Goal: Complete application form: Complete application form

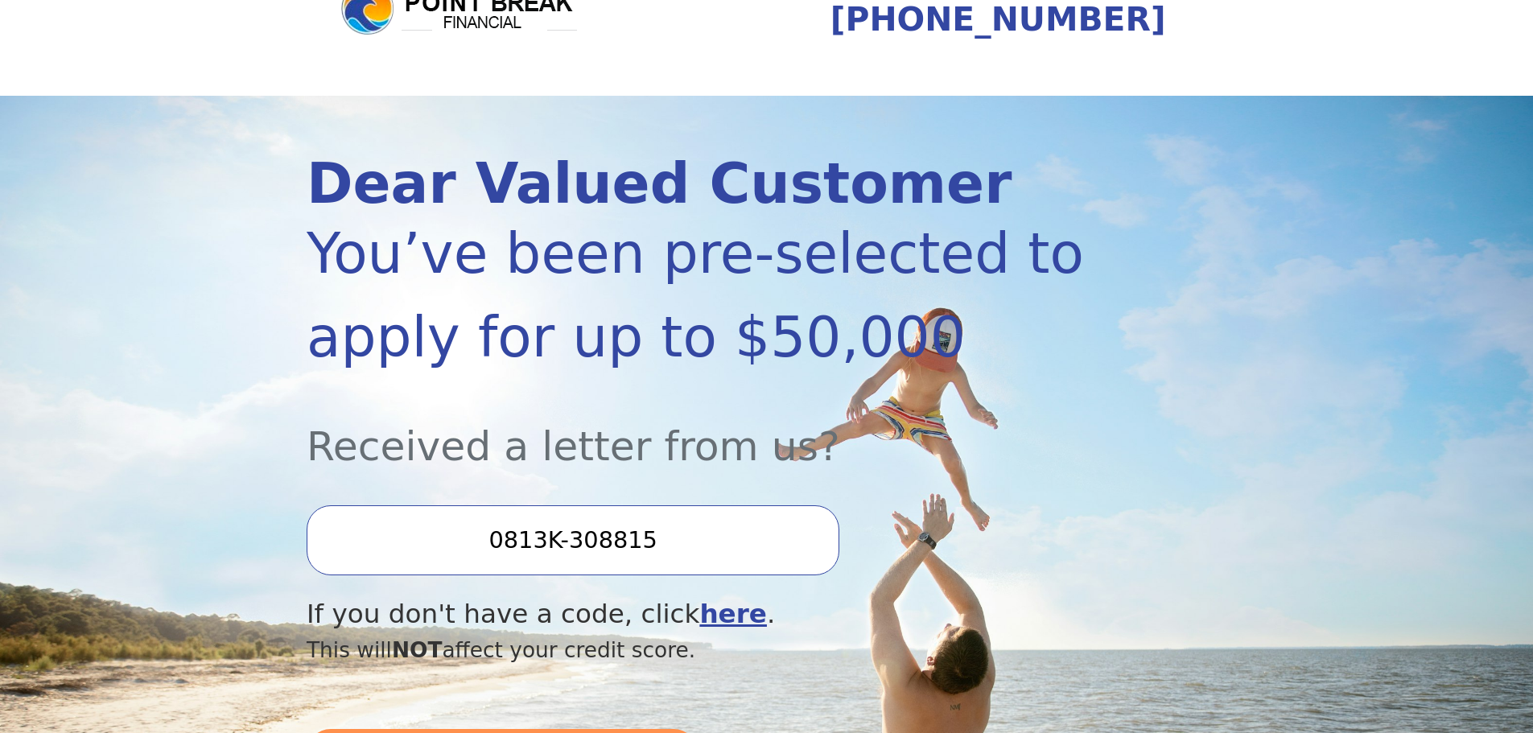
scroll to position [241, 0]
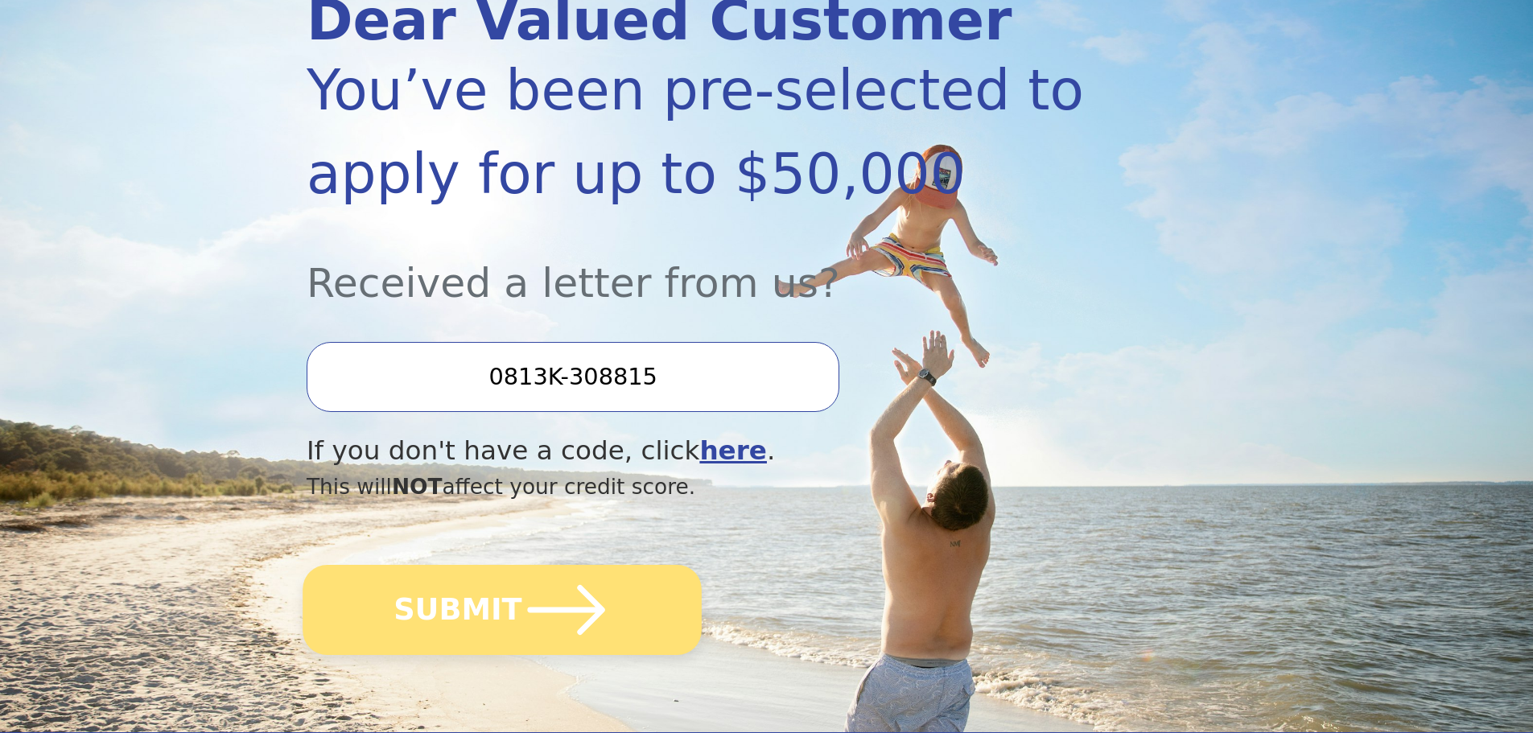
drag, startPoint x: 499, startPoint y: 584, endPoint x: 515, endPoint y: 579, distance: 16.8
click at [505, 583] on button "SUBMIT" at bounding box center [502, 610] width 399 height 90
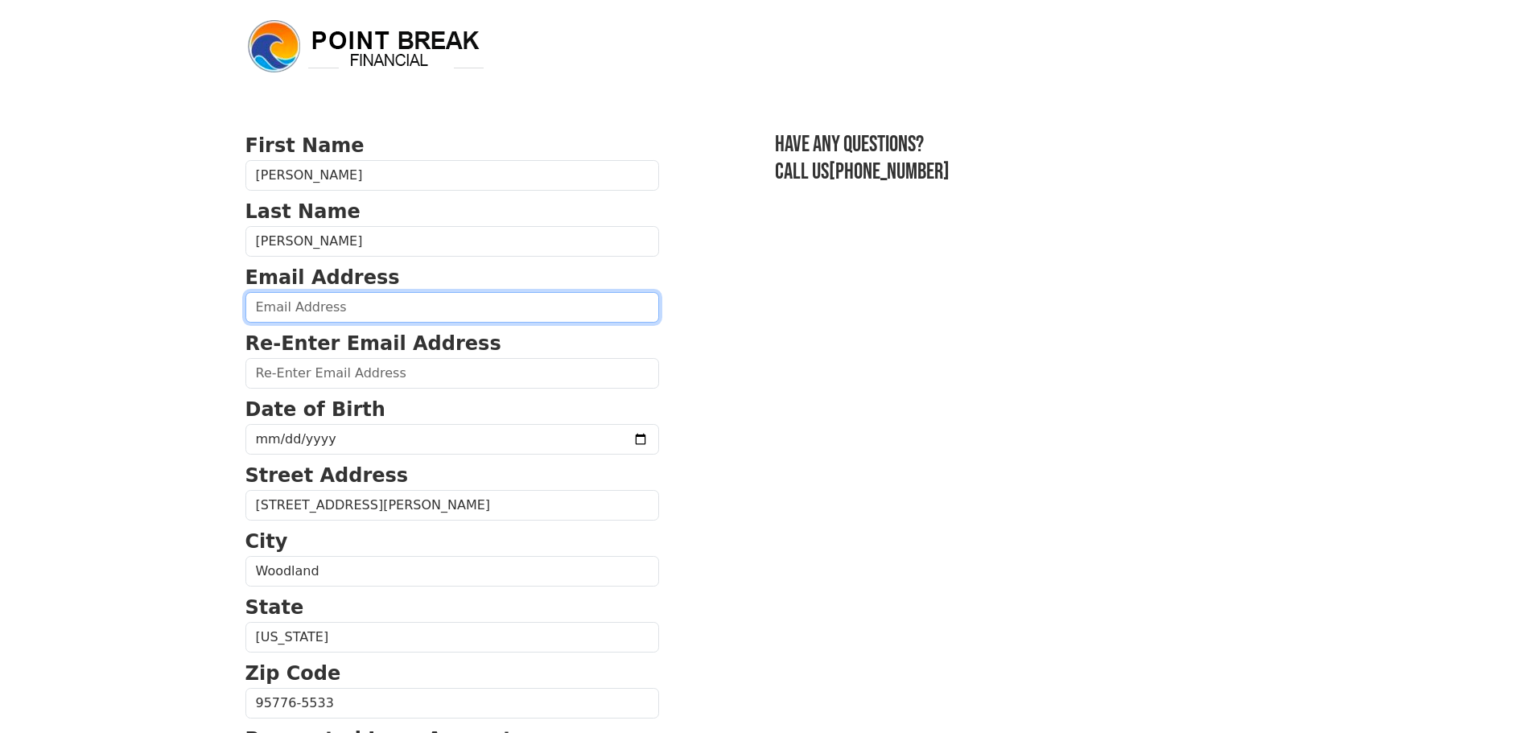
click at [392, 298] on input "email" at bounding box center [452, 307] width 414 height 31
type input "c"
type input "catz671@gmail.com"
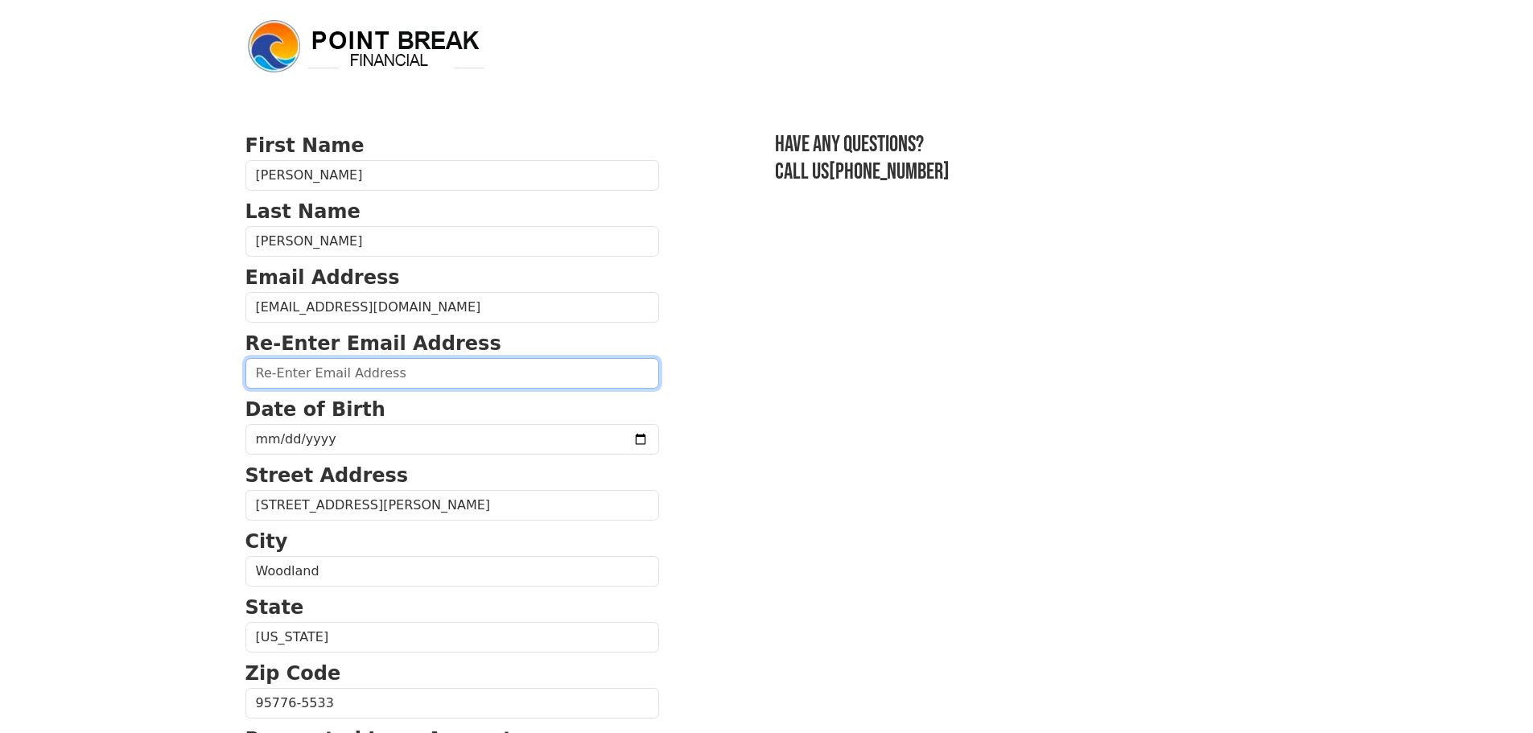
click at [365, 377] on input "email" at bounding box center [452, 373] width 414 height 31
type input "catz671@gmail.com"
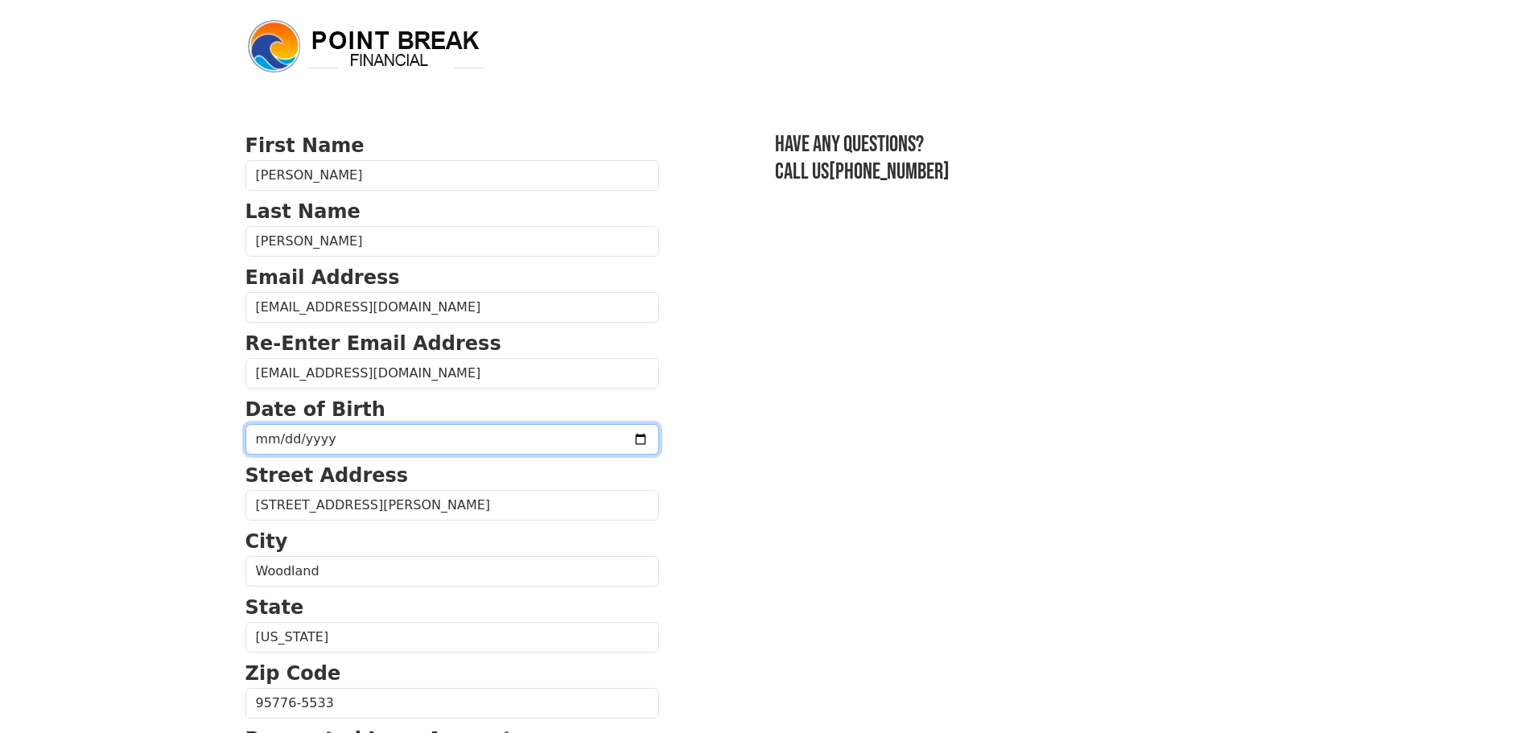
click at [317, 436] on input "date" at bounding box center [452, 439] width 414 height 31
click at [366, 435] on input "date" at bounding box center [452, 439] width 414 height 31
drag, startPoint x: 273, startPoint y: 437, endPoint x: 138, endPoint y: 437, distance: 134.4
click at [138, 437] on body "First Name Catherine Last Name Johanneck Email Address catz671@gmail.com Re-Ent…" at bounding box center [766, 366] width 1533 height 733
click at [261, 435] on input "date" at bounding box center [452, 439] width 414 height 31
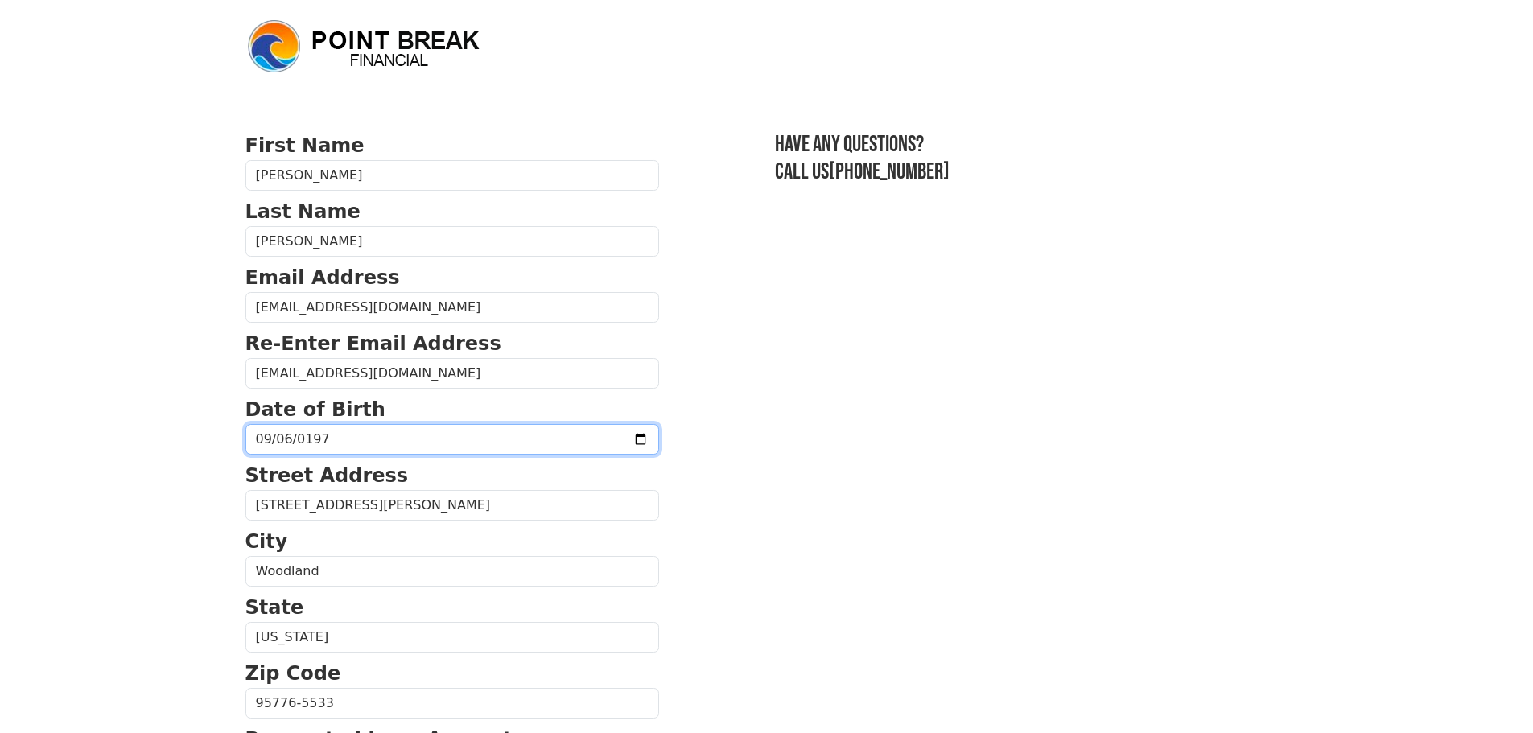
type input "1974-09-06"
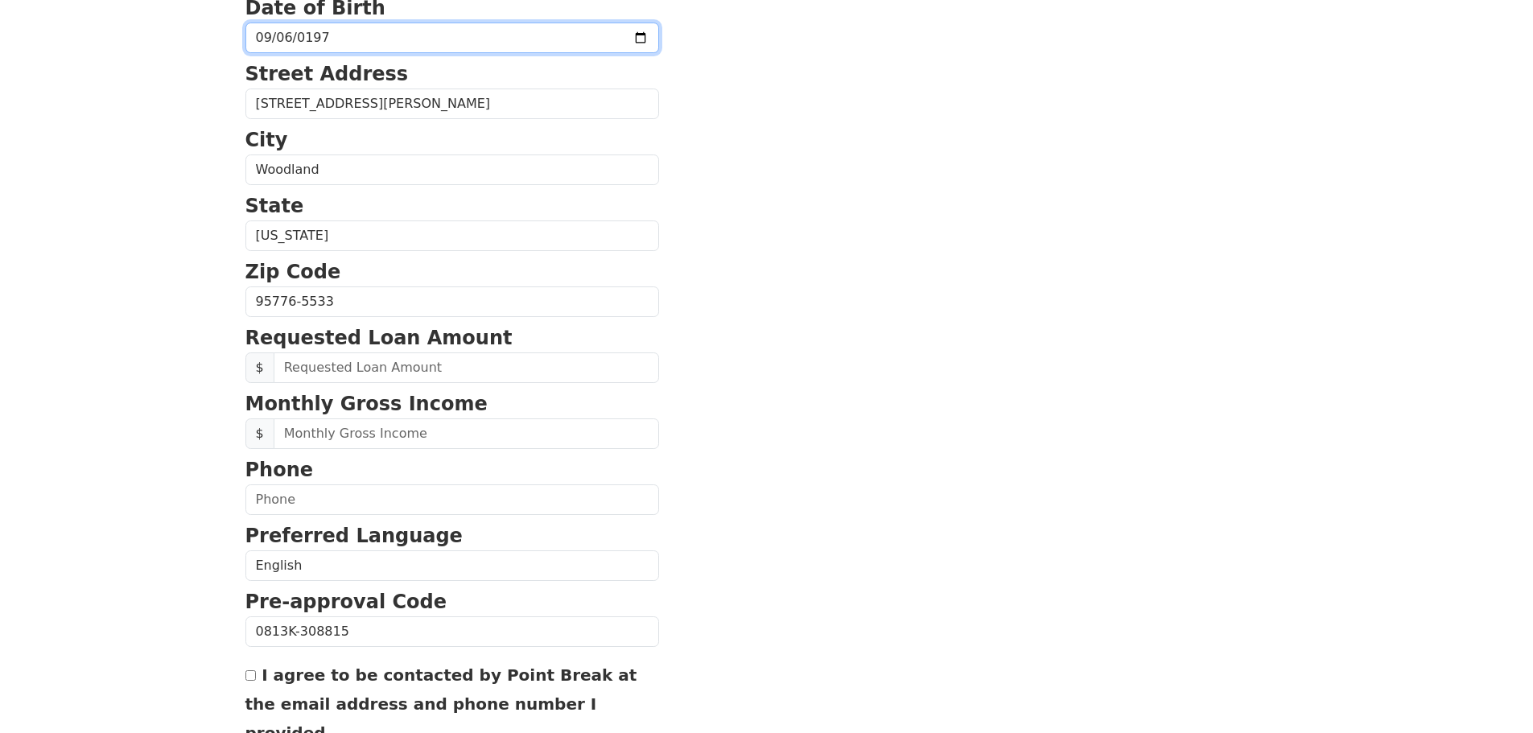
scroll to position [402, 0]
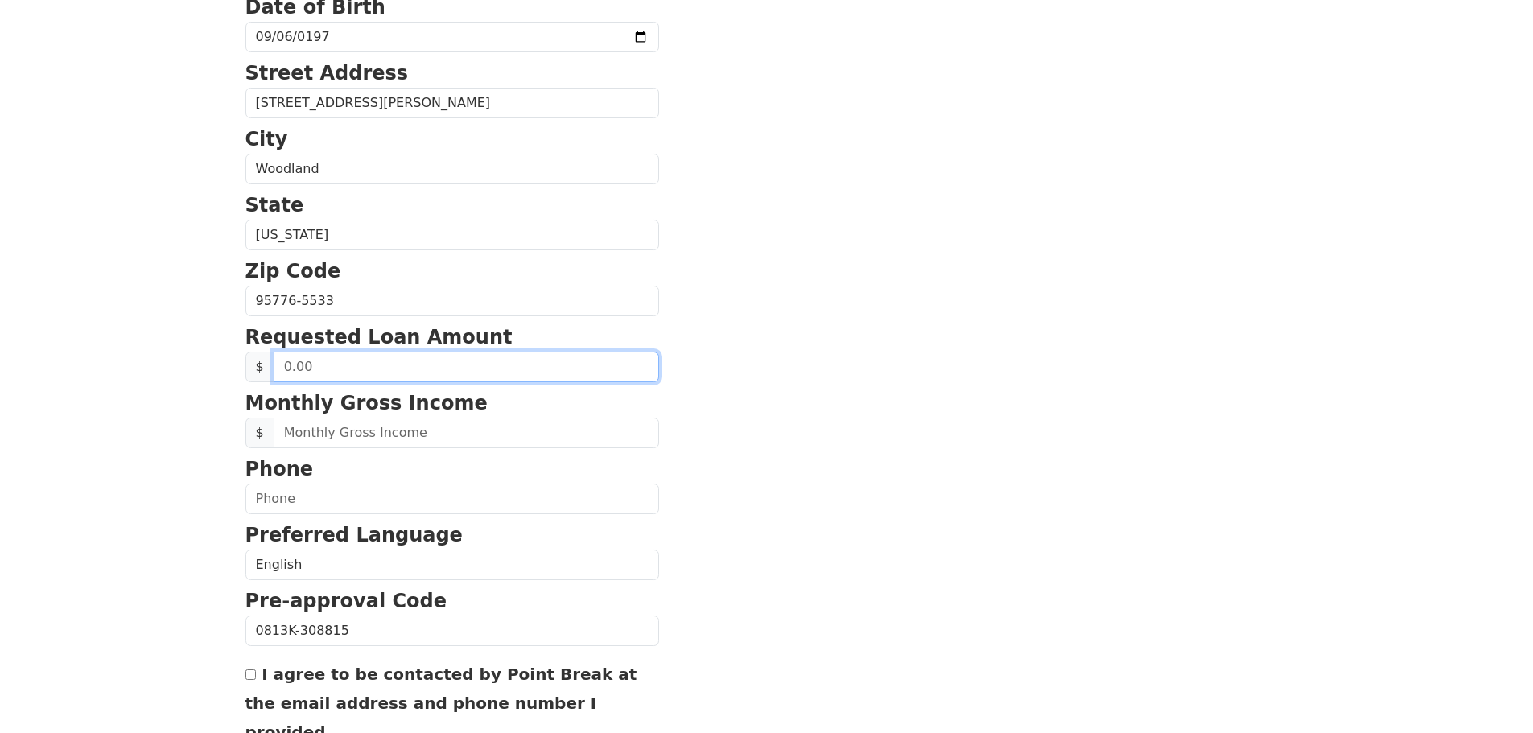
click at [410, 362] on input "text" at bounding box center [466, 367] width 385 height 31
type input "33,500.00"
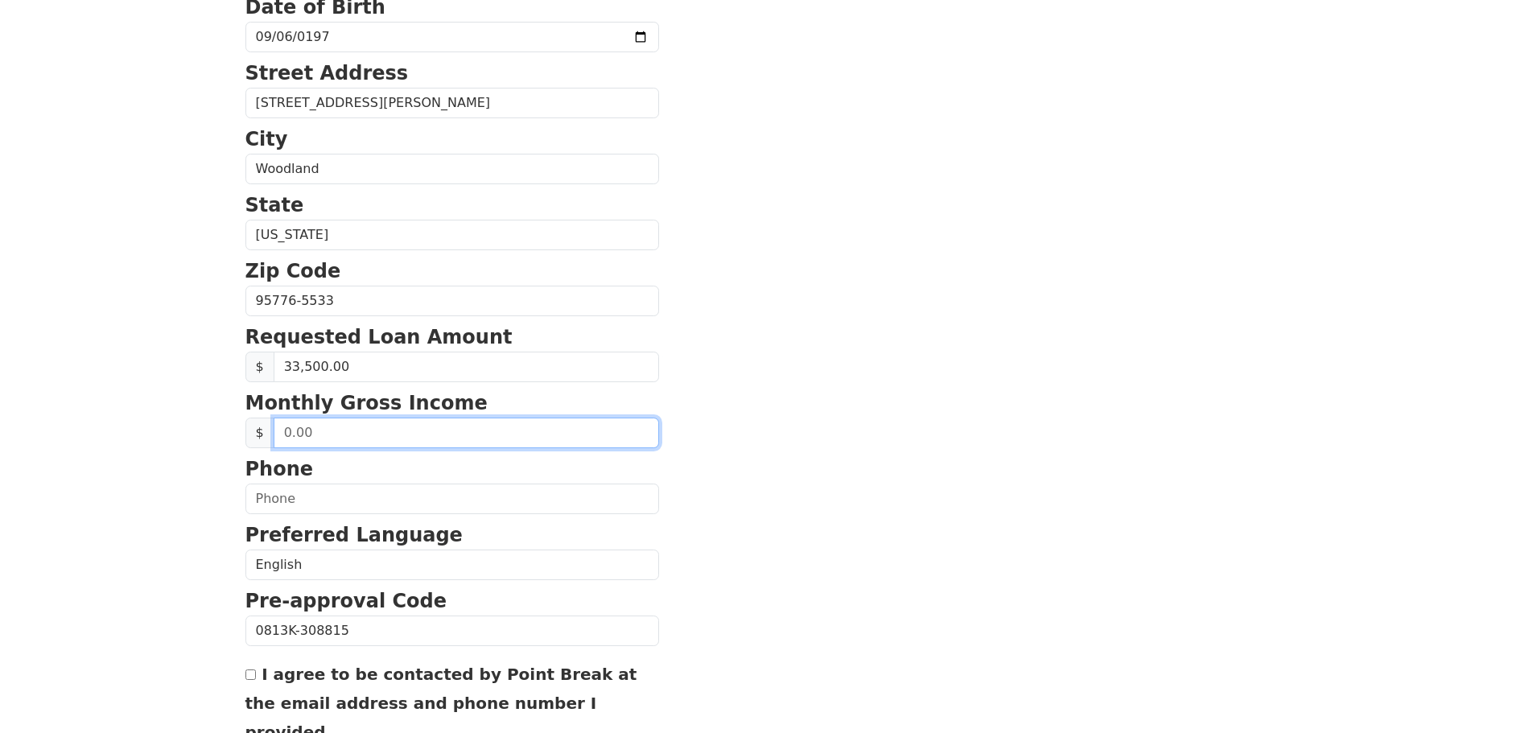
click at [411, 433] on input "text" at bounding box center [466, 433] width 385 height 31
drag, startPoint x: 341, startPoint y: 432, endPoint x: 109, endPoint y: 396, distance: 234.5
type input "8,437.22"
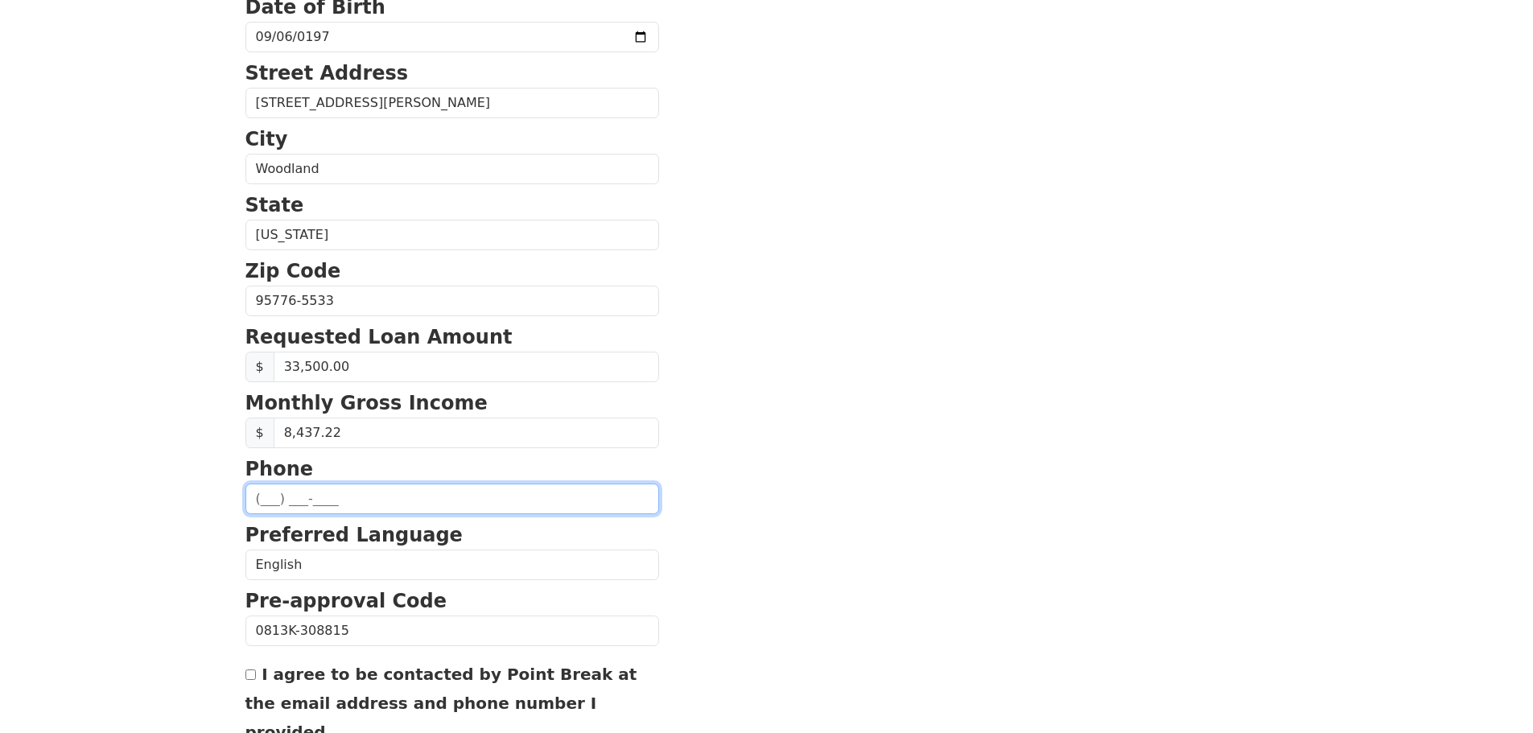
click at [331, 504] on input "text" at bounding box center [452, 499] width 414 height 31
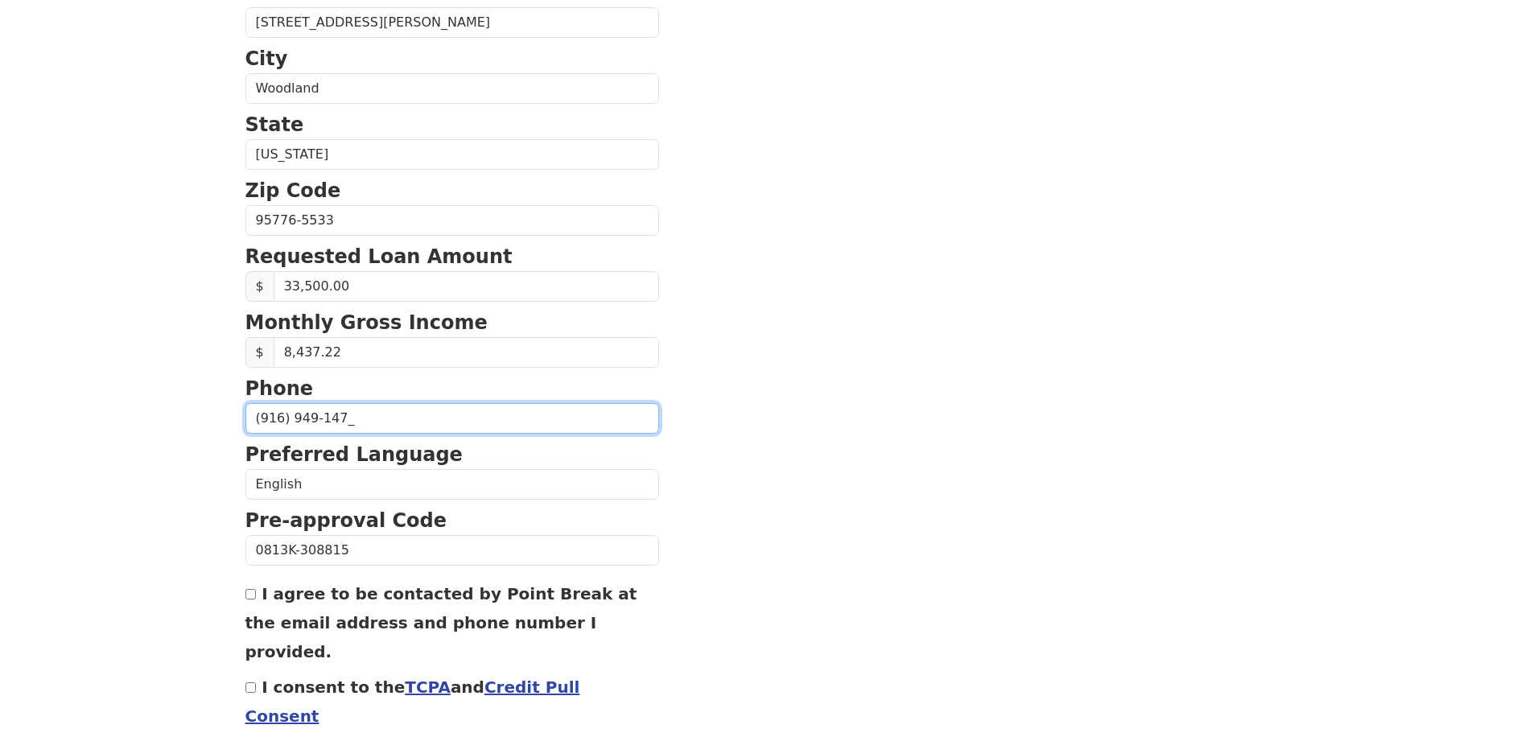
type input "(916) 949-1476"
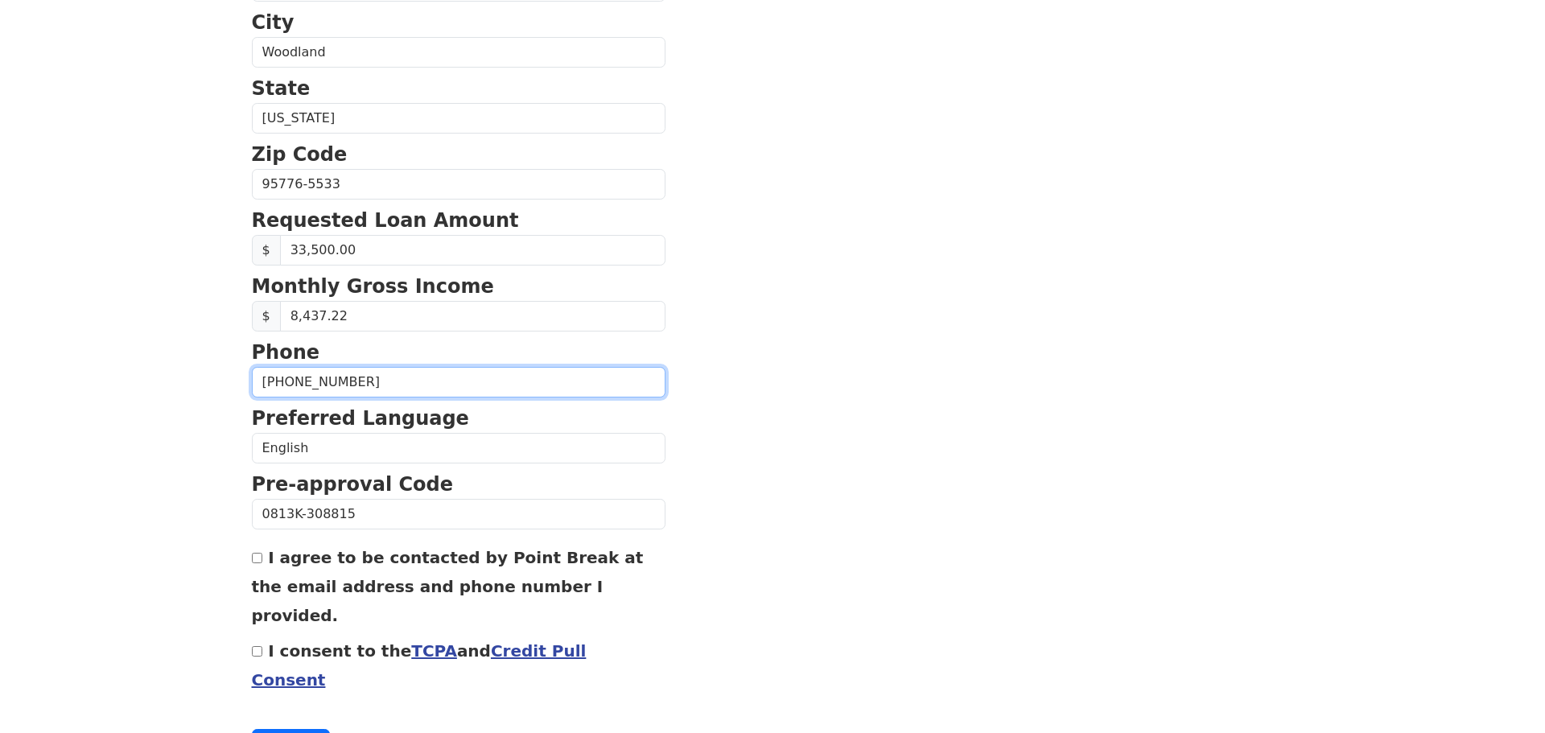
scroll to position [548, 0]
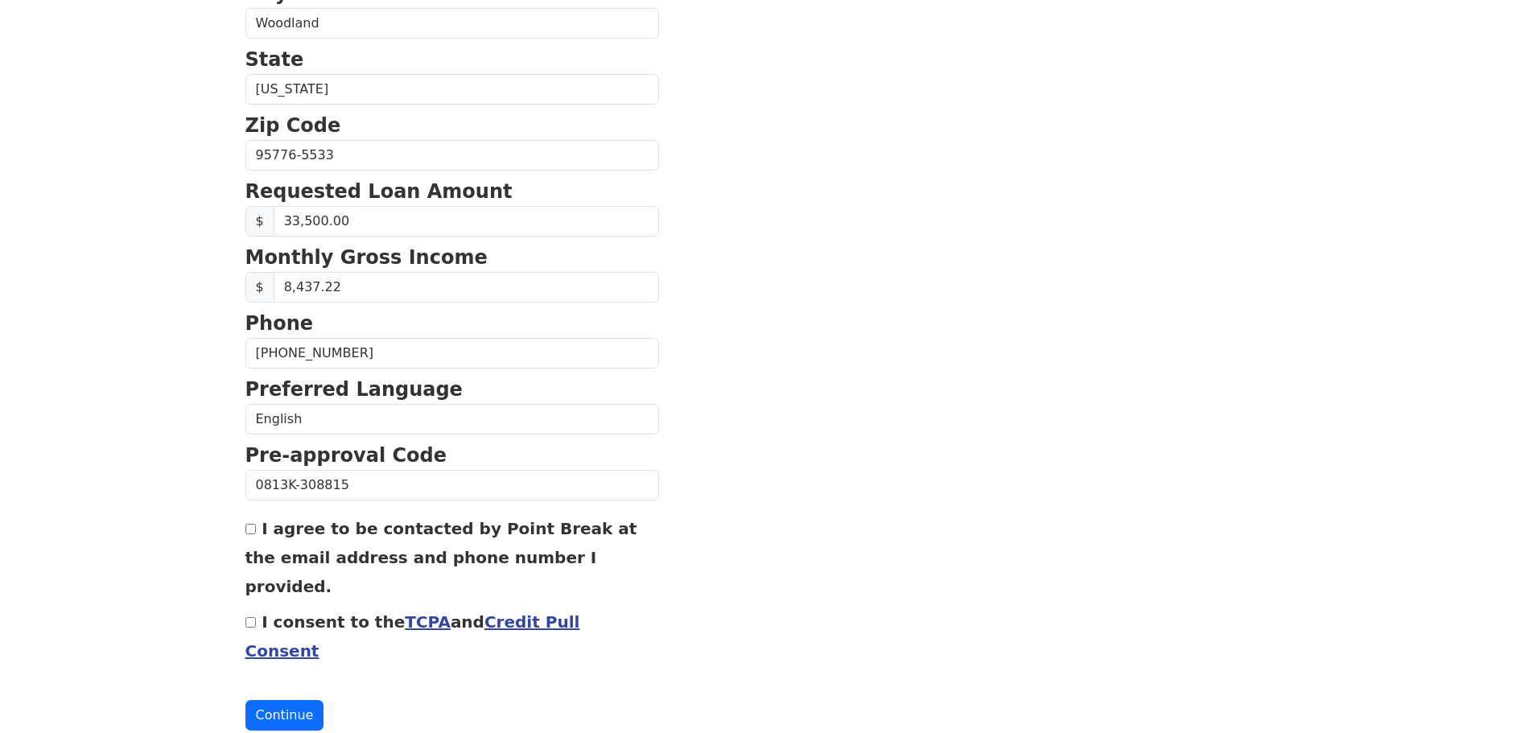
click at [253, 533] on input "I agree to be contacted by Point Break at the email address and phone number I …" at bounding box center [250, 529] width 10 height 10
checkbox input "true"
click at [410, 612] on link "TCPA" at bounding box center [428, 621] width 46 height 19
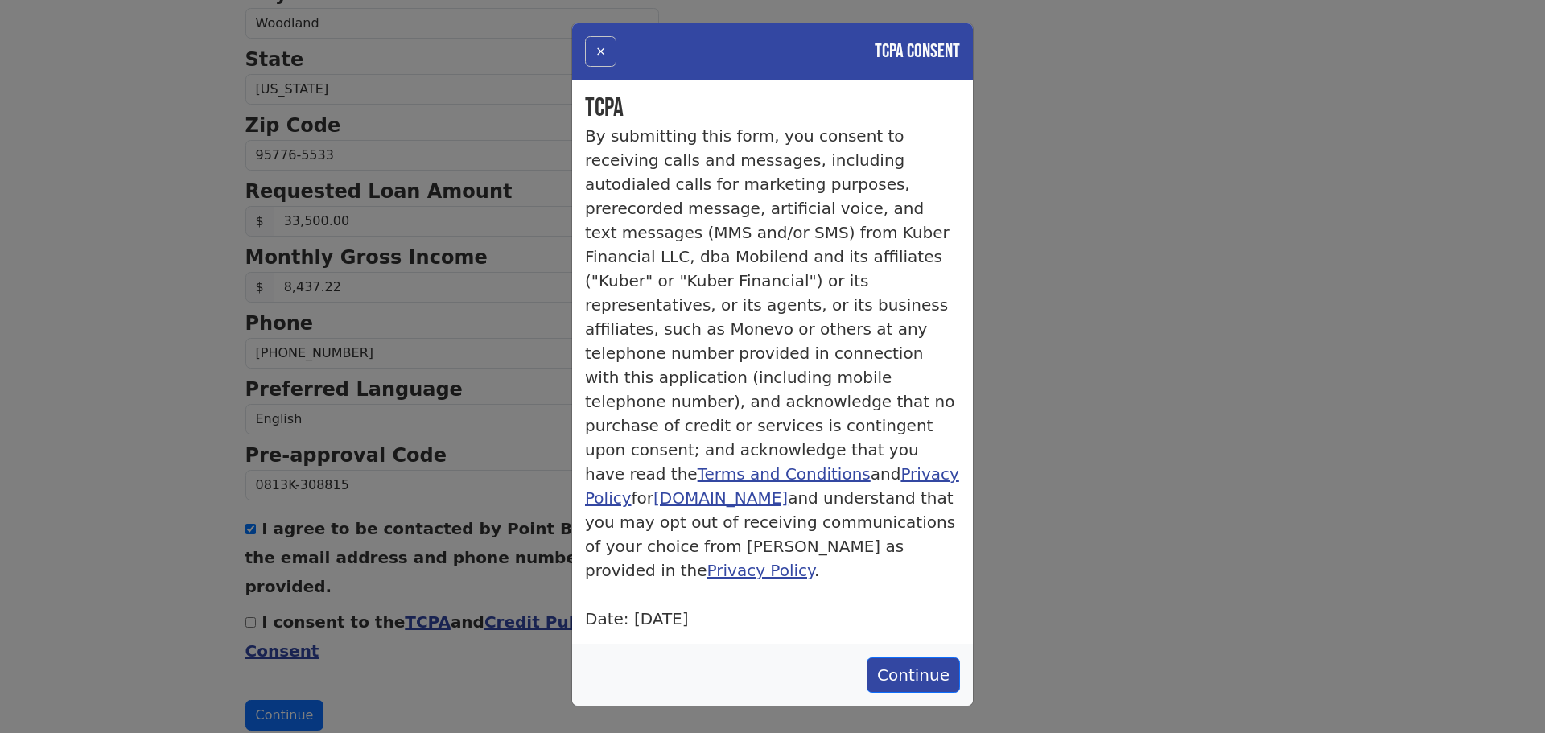
click at [601, 47] on button "×" at bounding box center [600, 51] width 31 height 31
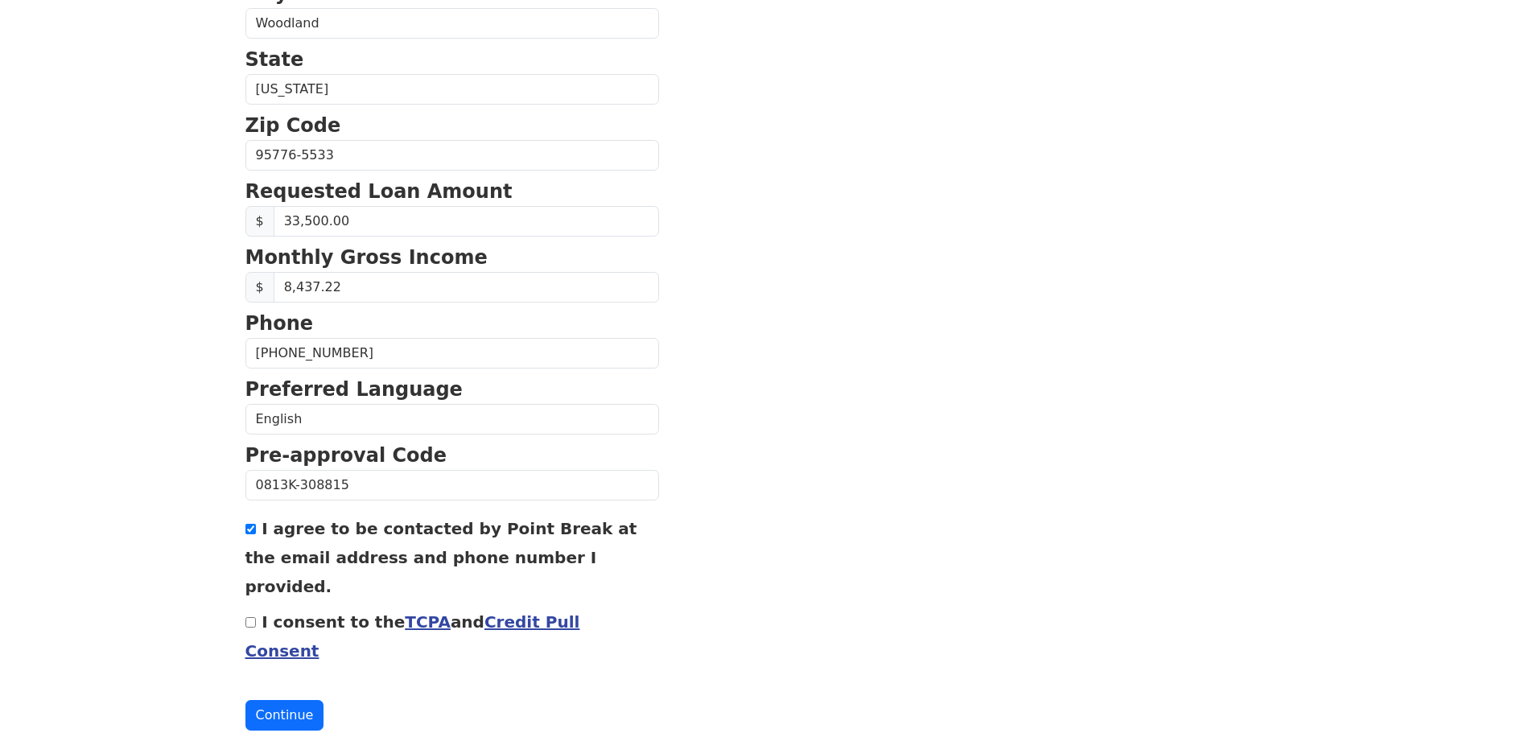
click at [511, 612] on link "Credit Pull Consent" at bounding box center [412, 636] width 335 height 48
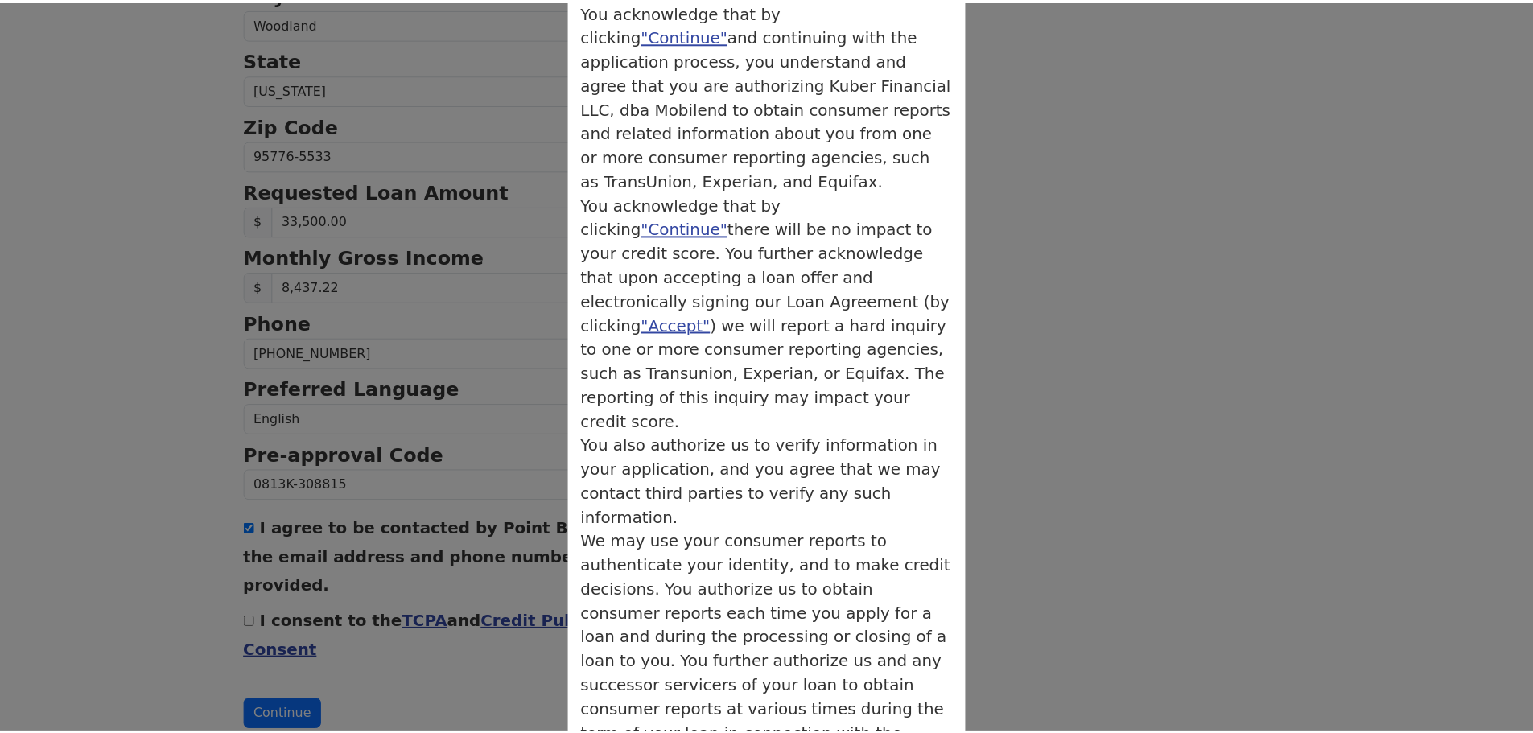
scroll to position [173, 0]
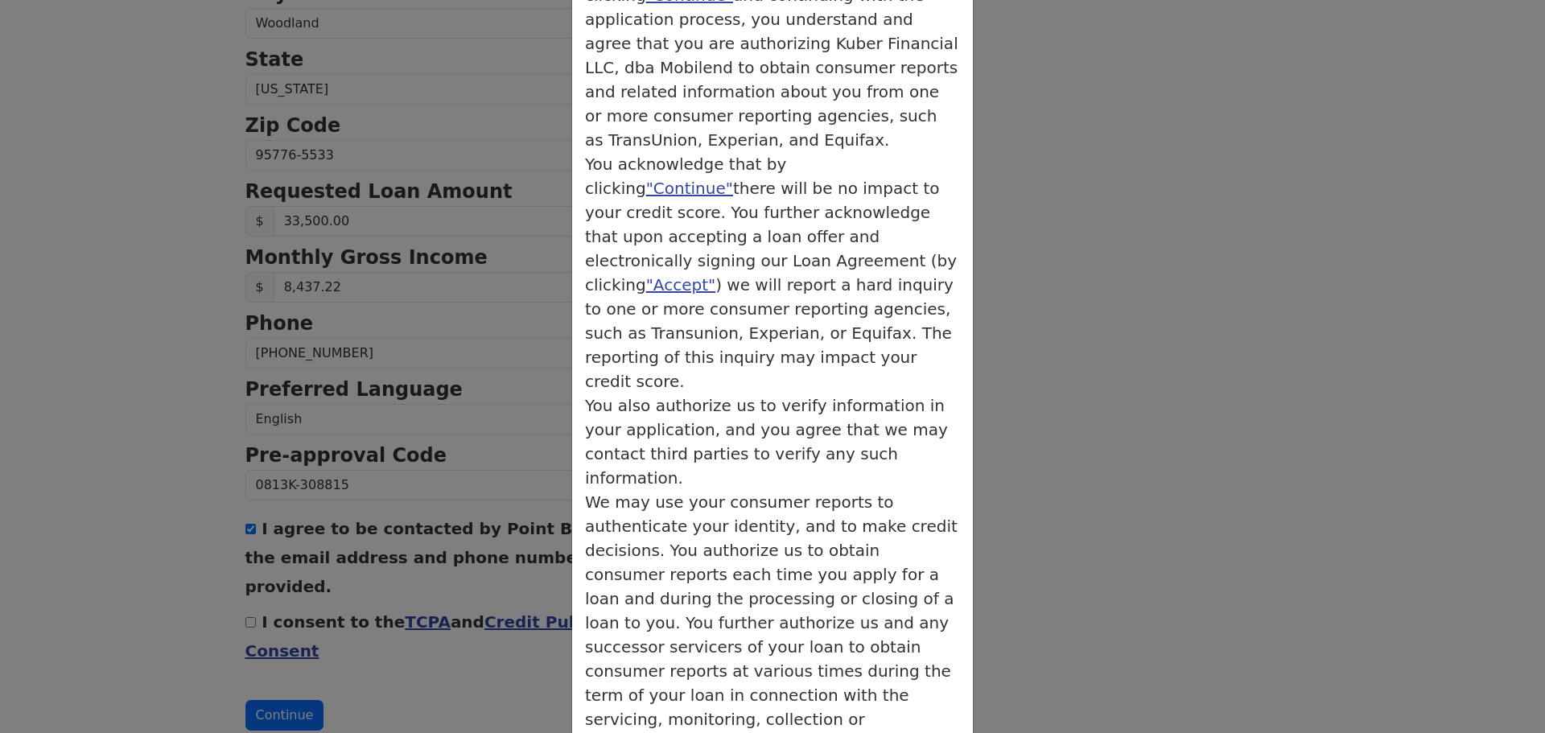
drag, startPoint x: 916, startPoint y: 669, endPoint x: 879, endPoint y: 667, distance: 37.1
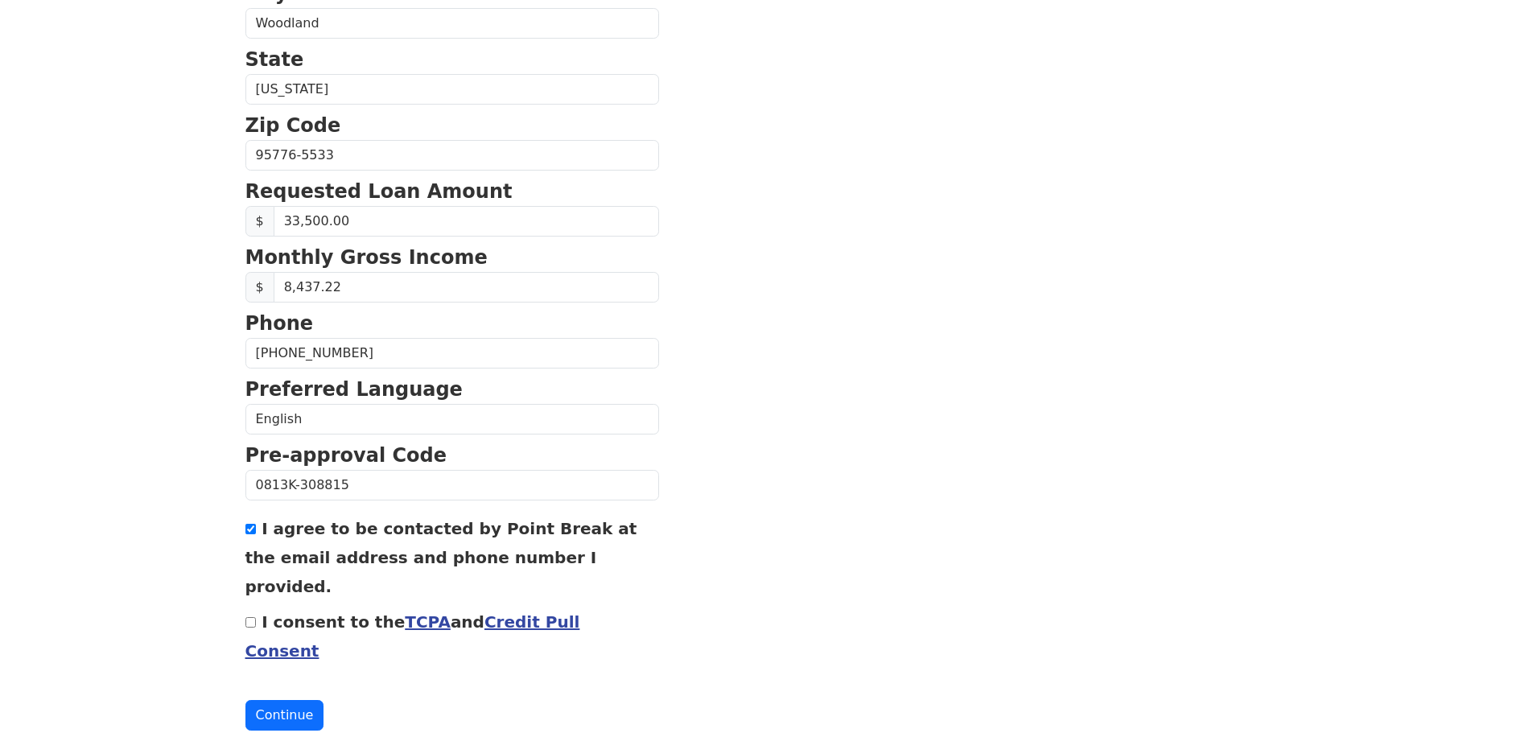
click at [250, 617] on input "I consent to the TCPA and Credit Pull Consent" at bounding box center [250, 622] width 10 height 10
checkbox input "true"
click at [278, 700] on button "Continue" at bounding box center [284, 715] width 79 height 31
